Goal: Find specific page/section: Find specific page/section

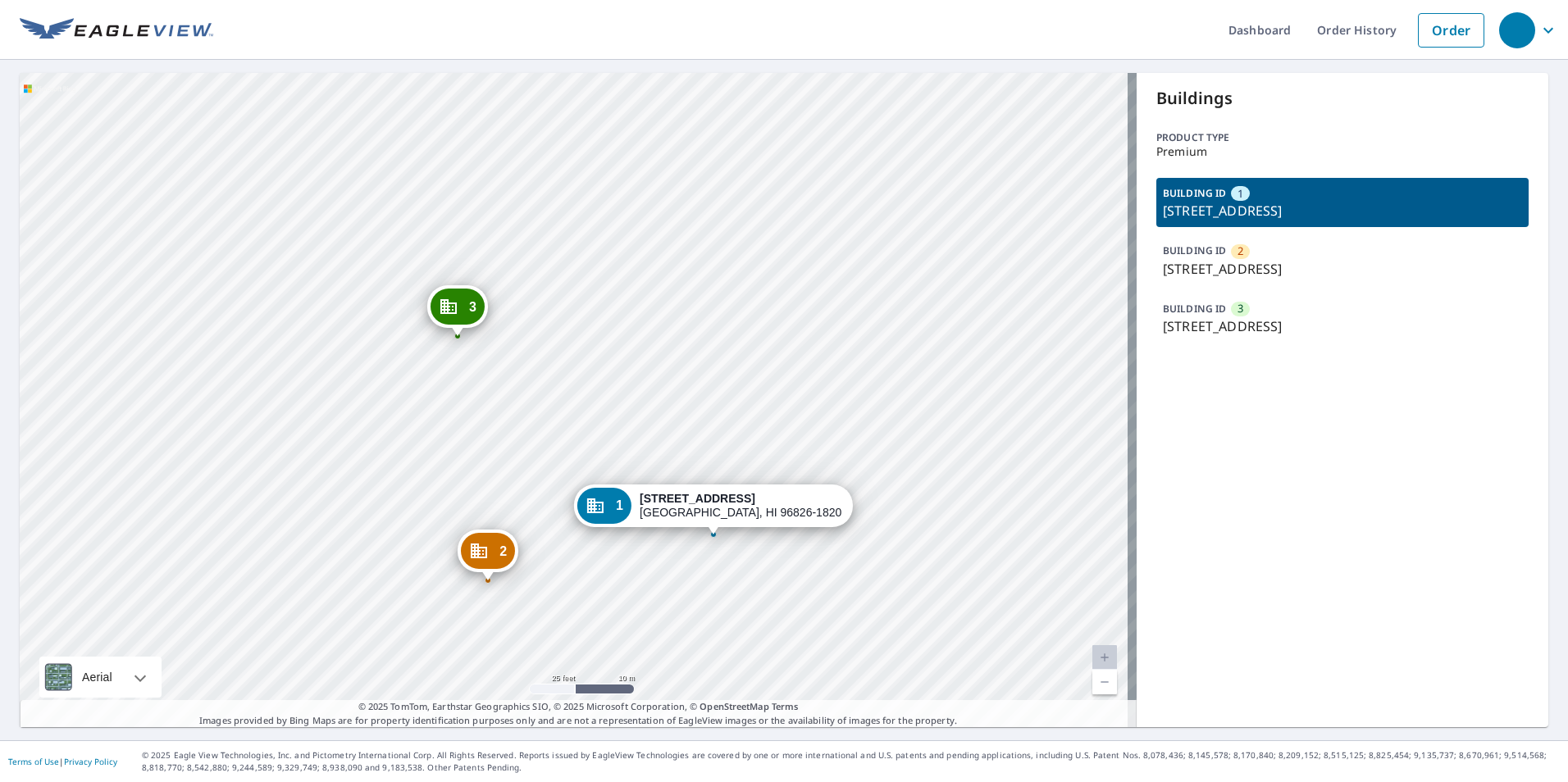
click at [1274, 268] on p "2847 Waialae Ave, Honolulu, HI, 96826-1820" at bounding box center [1342, 269] width 360 height 20
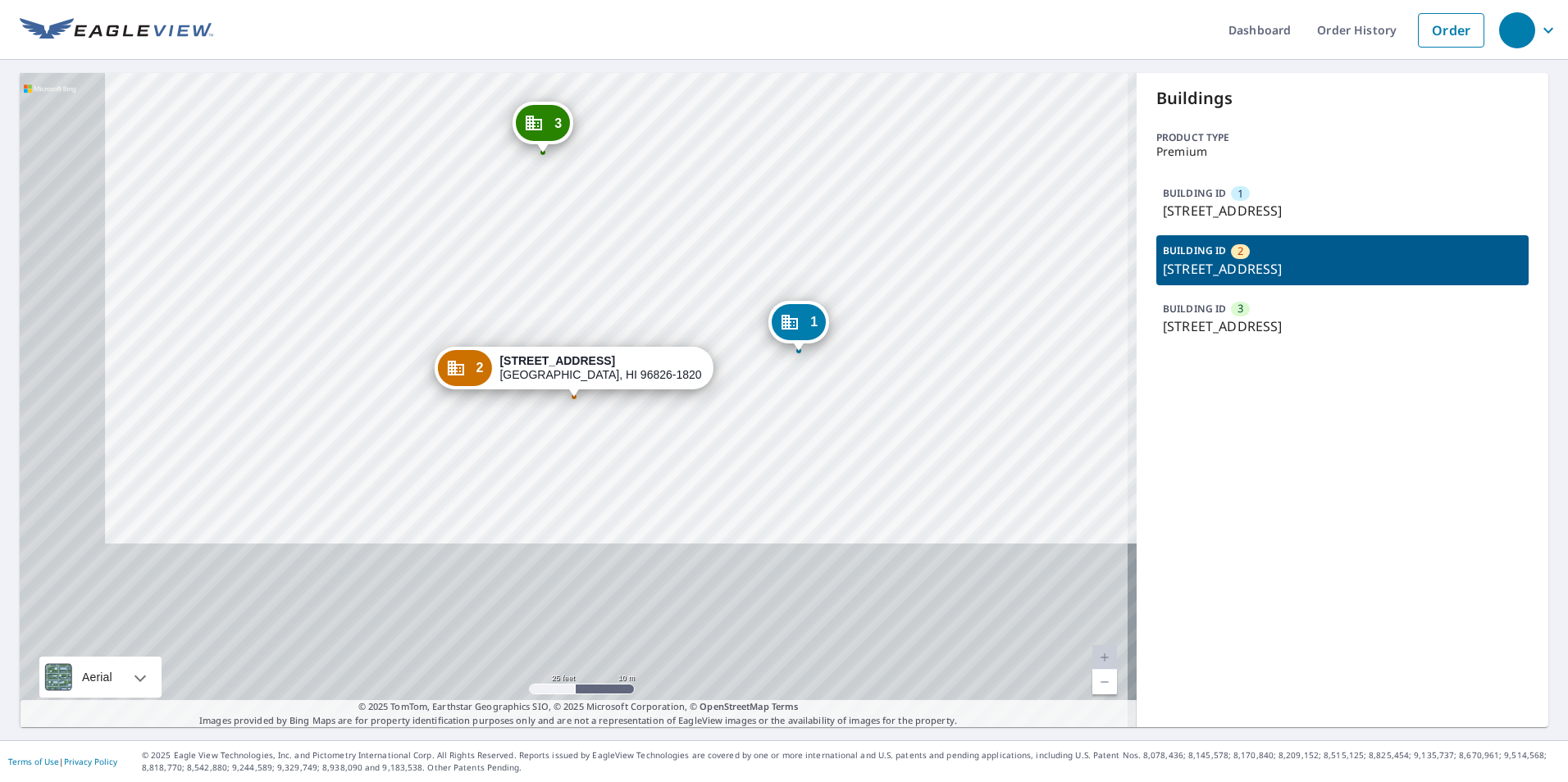
click at [1268, 315] on div "BUILDING ID 3 2847 Waialae Ave, Honolulu, HI, 96826-1820" at bounding box center [1343, 318] width 373 height 49
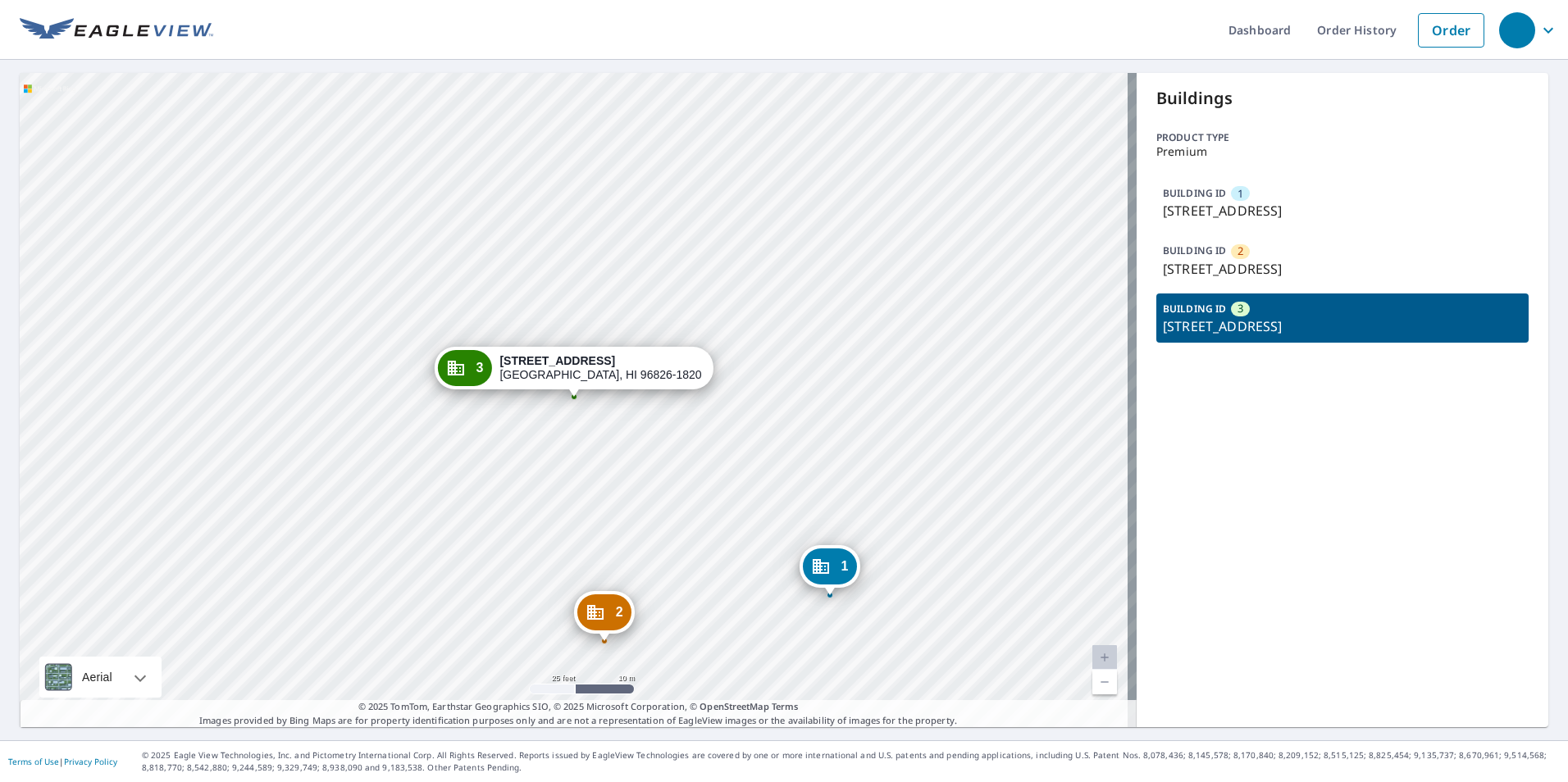
drag, startPoint x: 942, startPoint y: 388, endPoint x: 977, endPoint y: 443, distance: 65.2
click at [943, 388] on div "1 2847 Waialae Ave Honolulu, HI 96826-1820 2 2847 Waialae Ave Honolulu, HI 9682…" at bounding box center [578, 399] width 1117 height 654
